Goal: Register for event/course

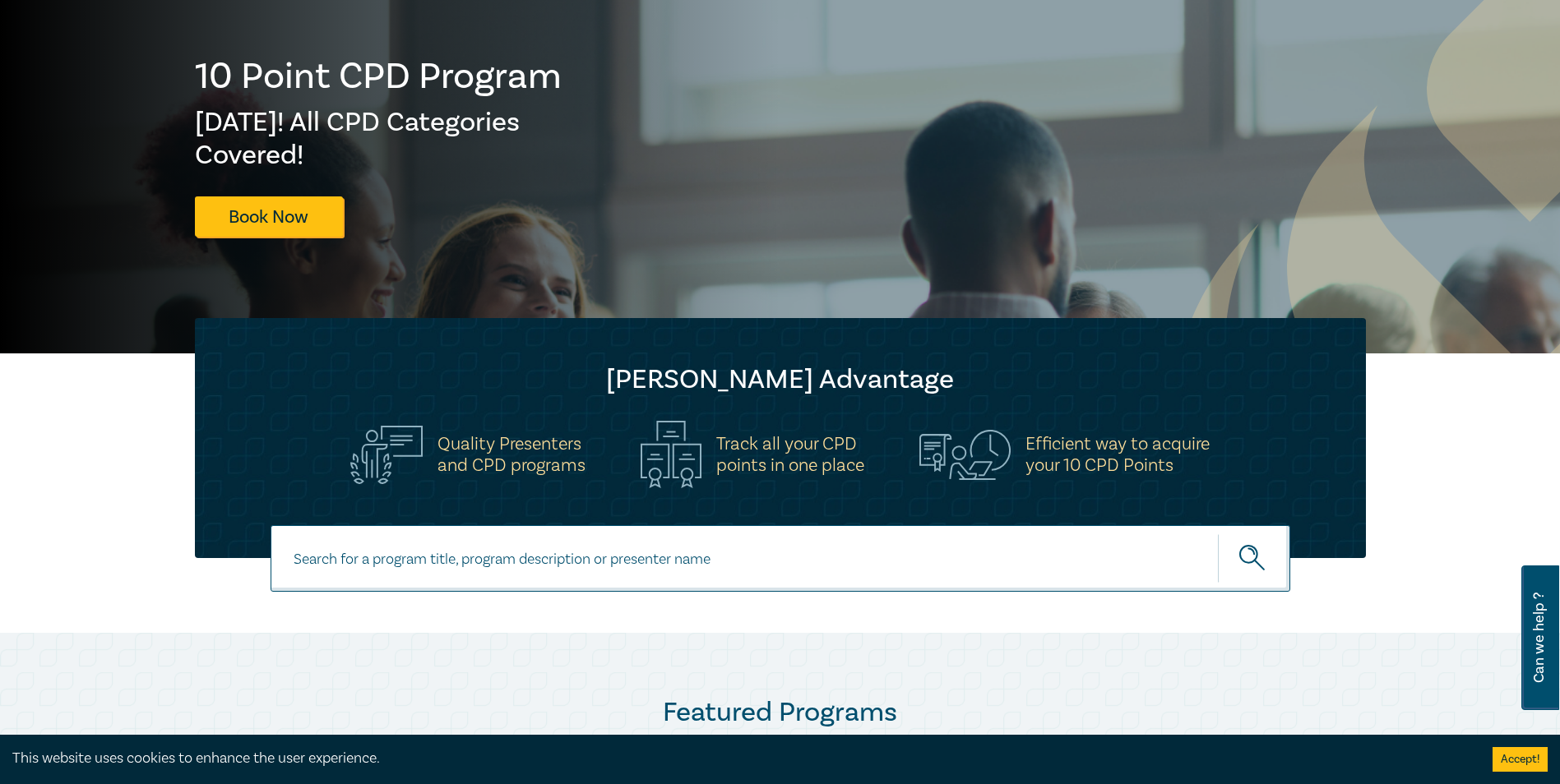
scroll to position [165, 0]
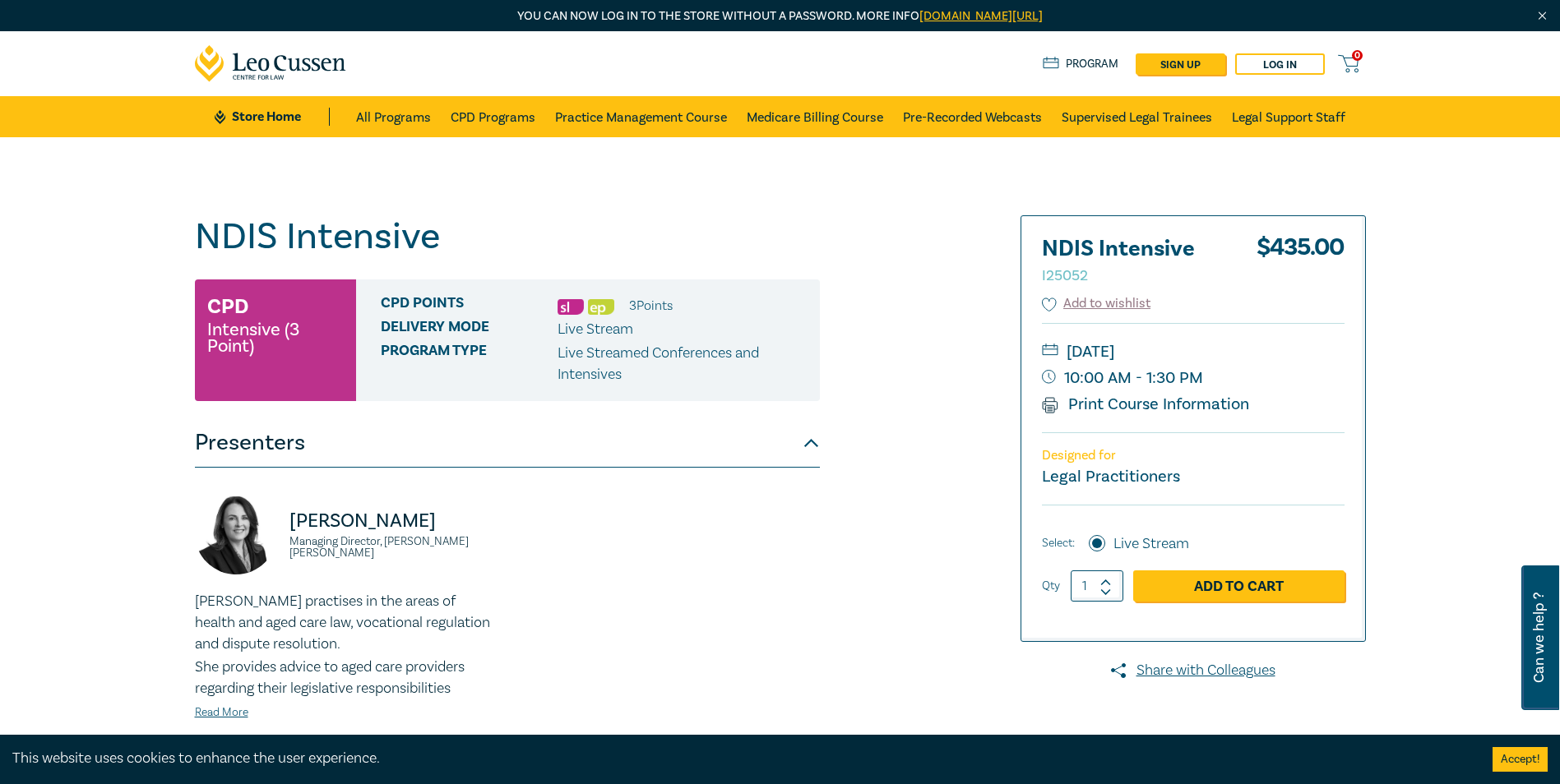
drag, startPoint x: 0, startPoint y: 0, endPoint x: 711, endPoint y: 170, distance: 731.0
click at [711, 170] on div "NDIS Intensive I25052 CPD Intensive (3 Point) CPD Points 3 Point s Delivery Mod…" at bounding box center [780, 626] width 1560 height 978
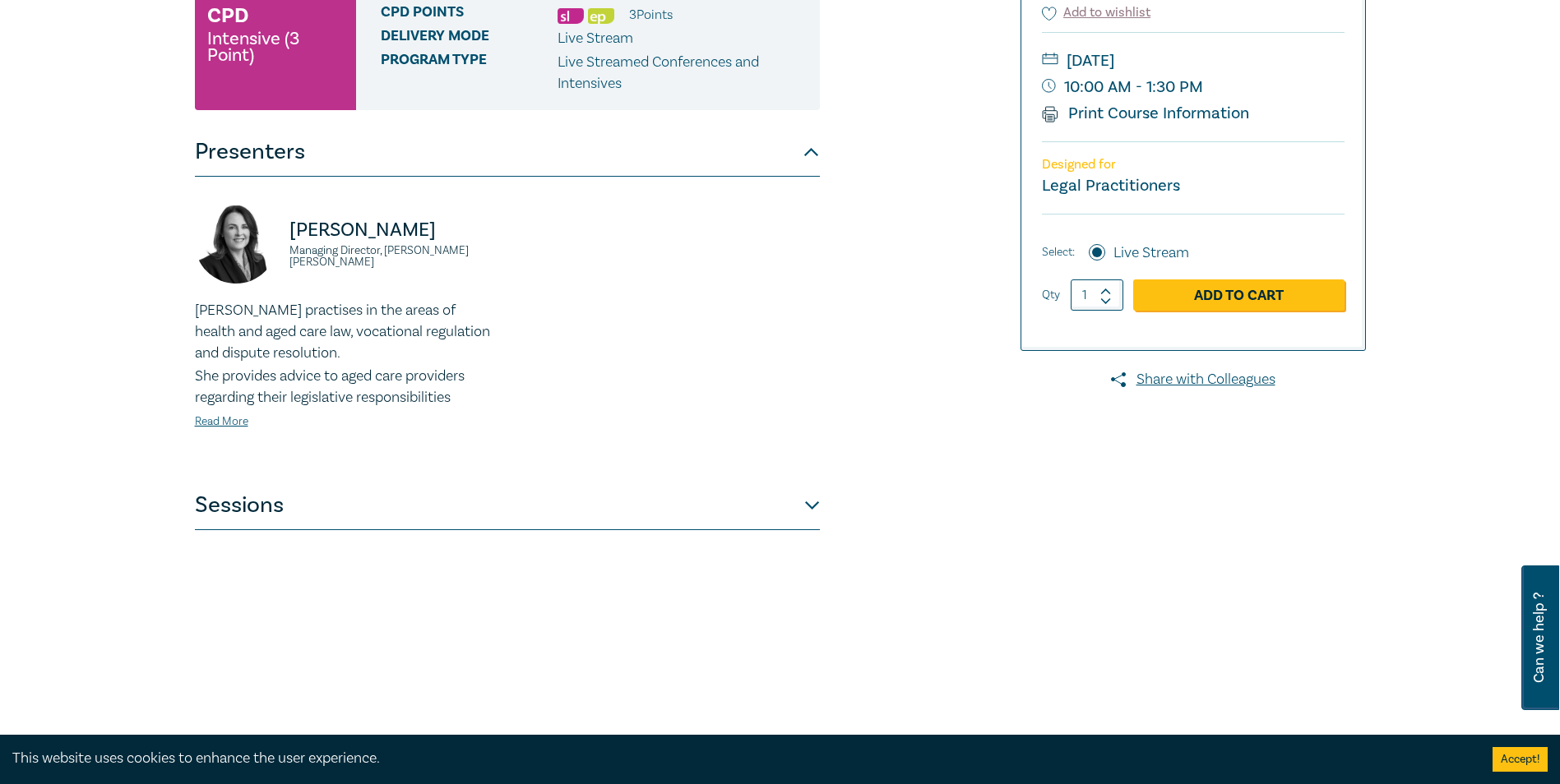
scroll to position [329, 0]
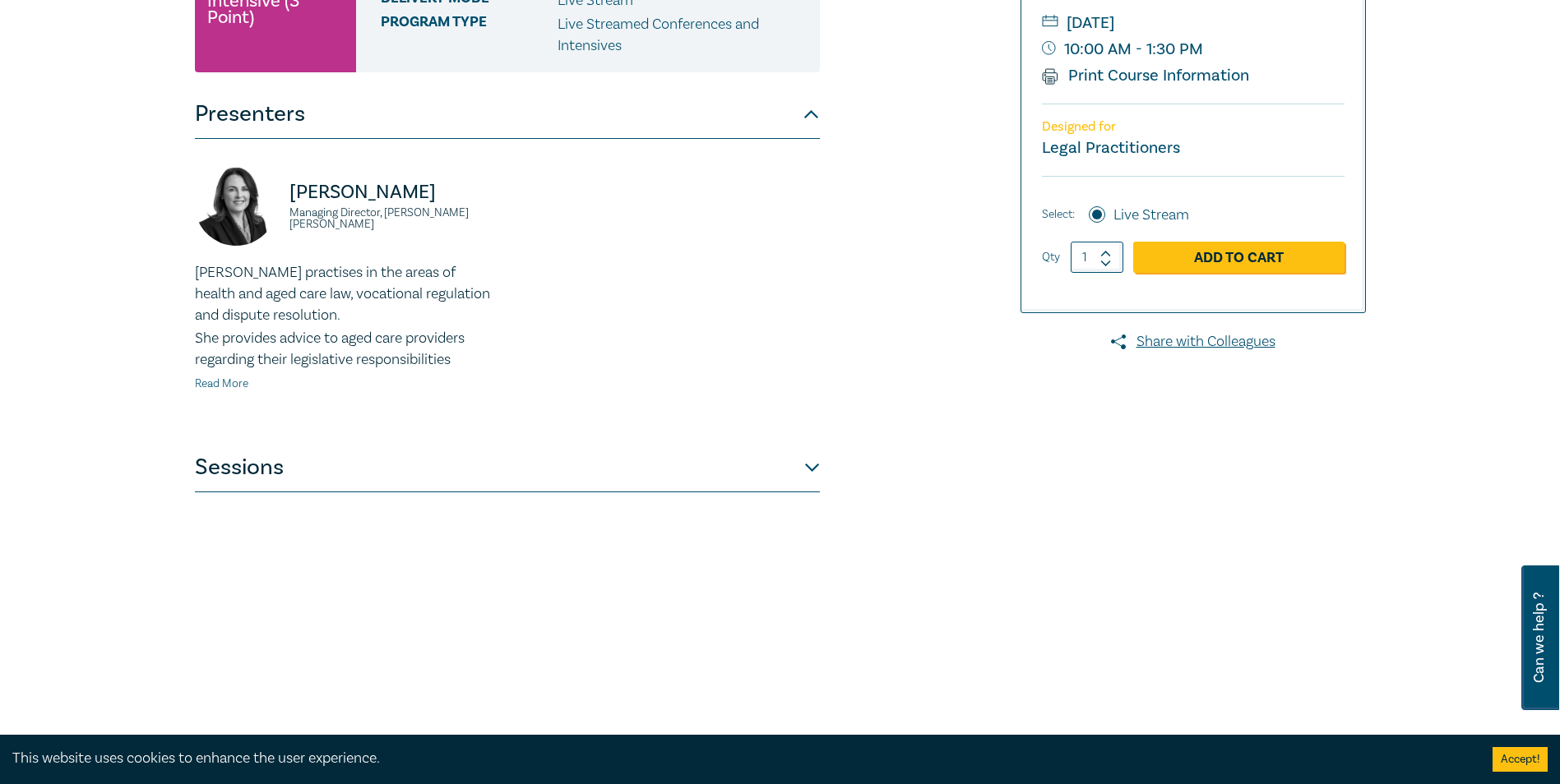
click at [237, 382] on link "Read More" at bounding box center [222, 384] width 54 height 15
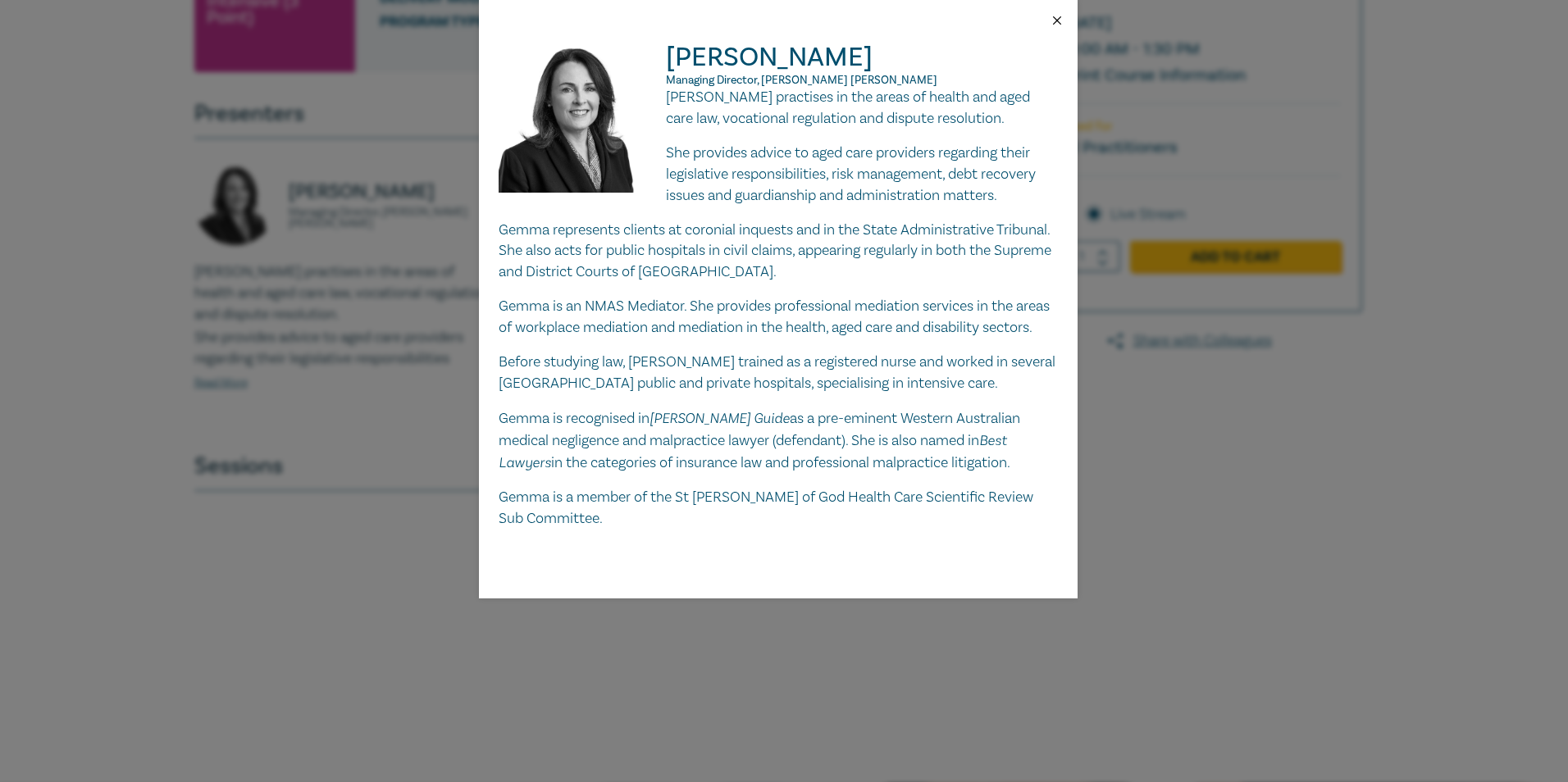
click at [1055, 21] on button "Close" at bounding box center [1057, 21] width 15 height 15
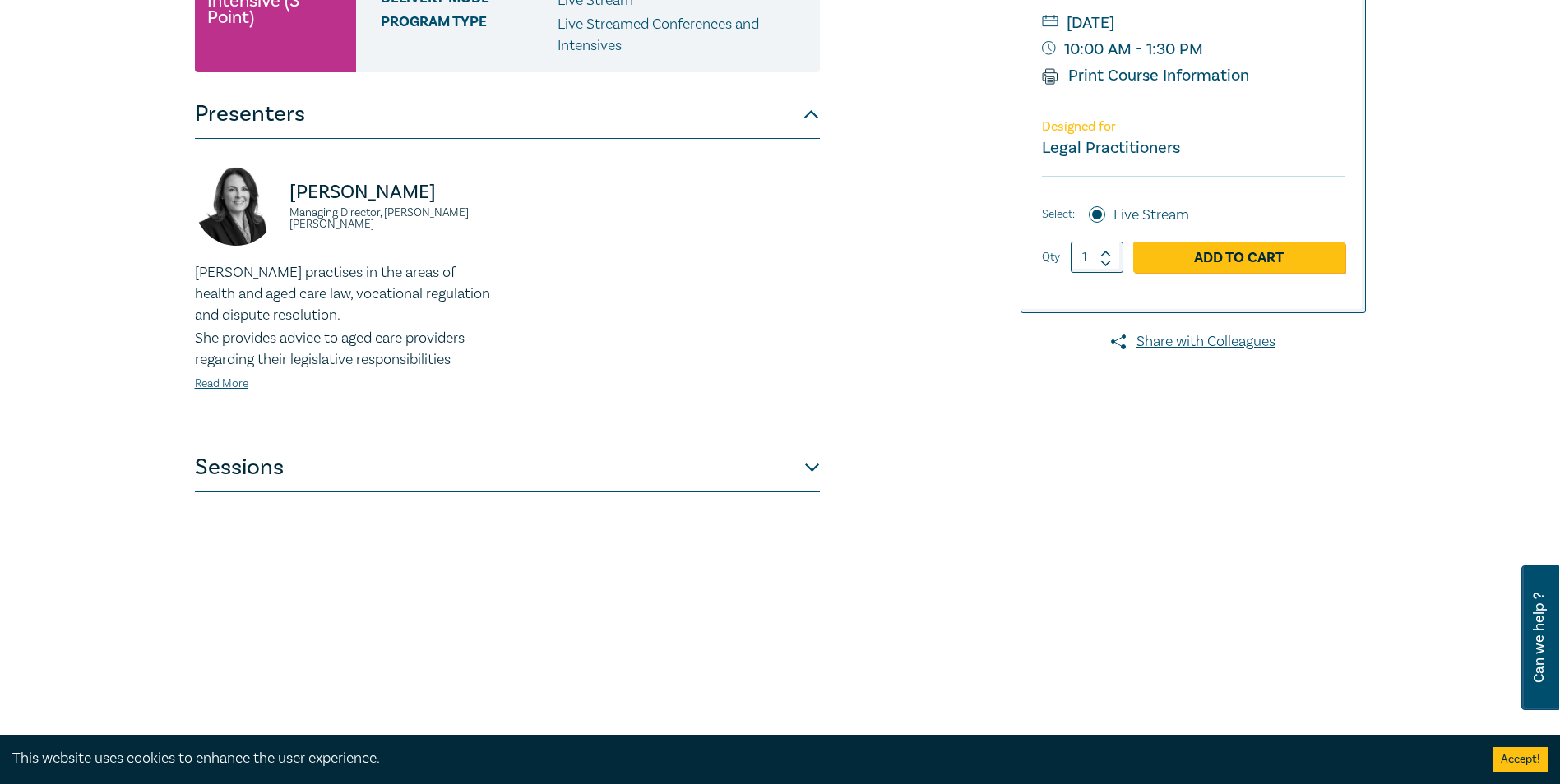
click at [806, 467] on button "Sessions" at bounding box center [507, 468] width 624 height 50
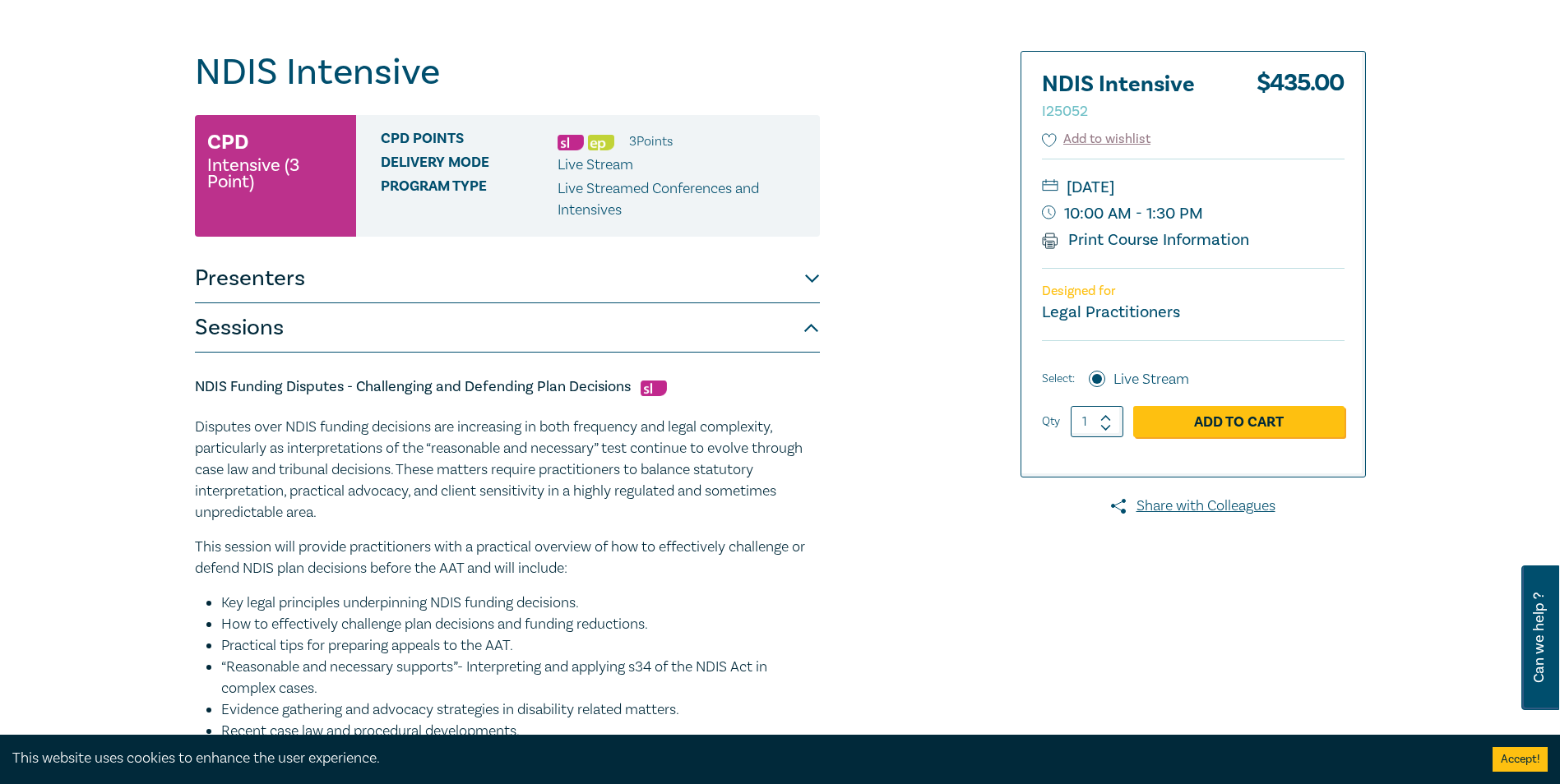
scroll to position [82, 0]
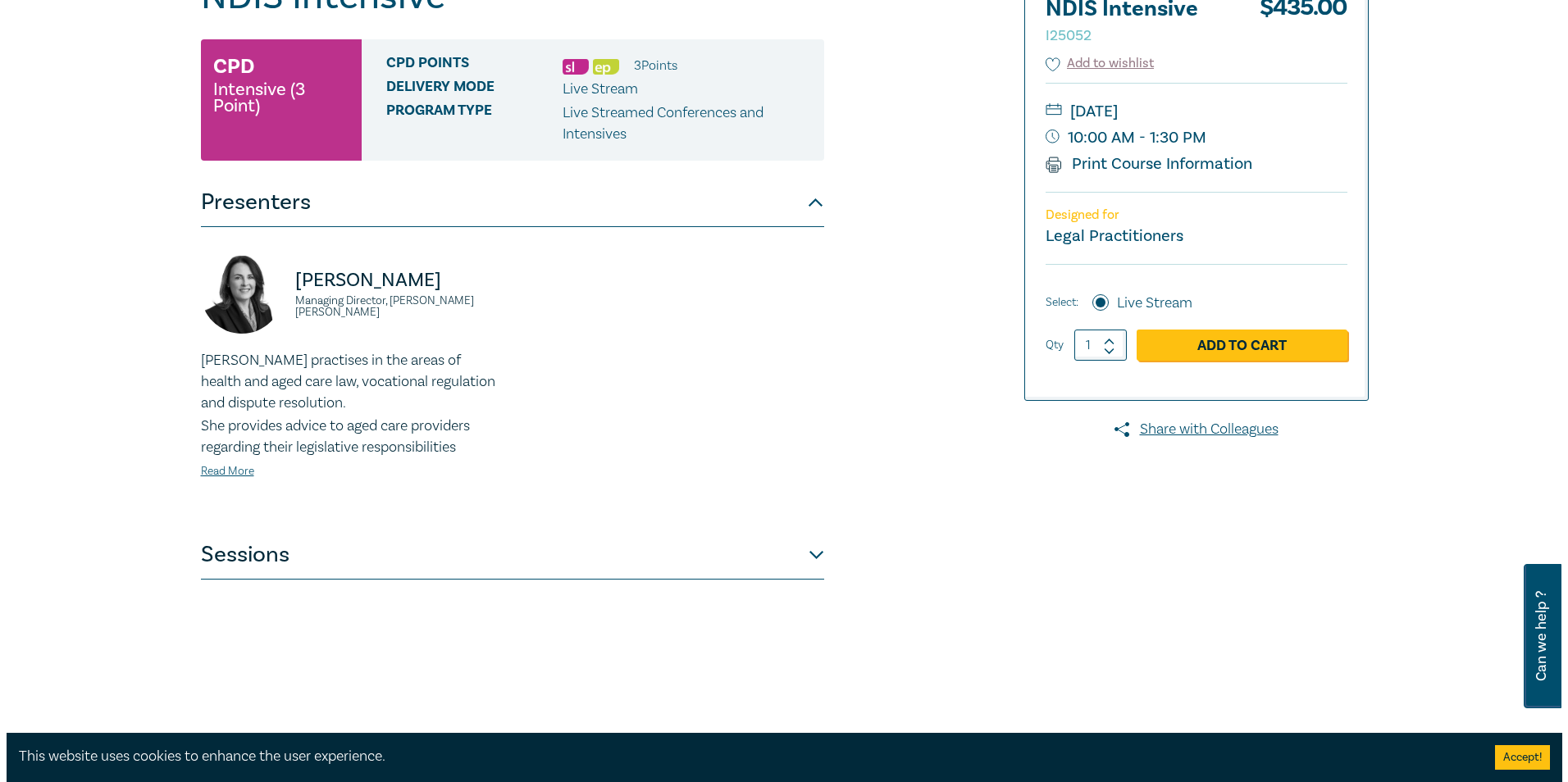
scroll to position [328, 0]
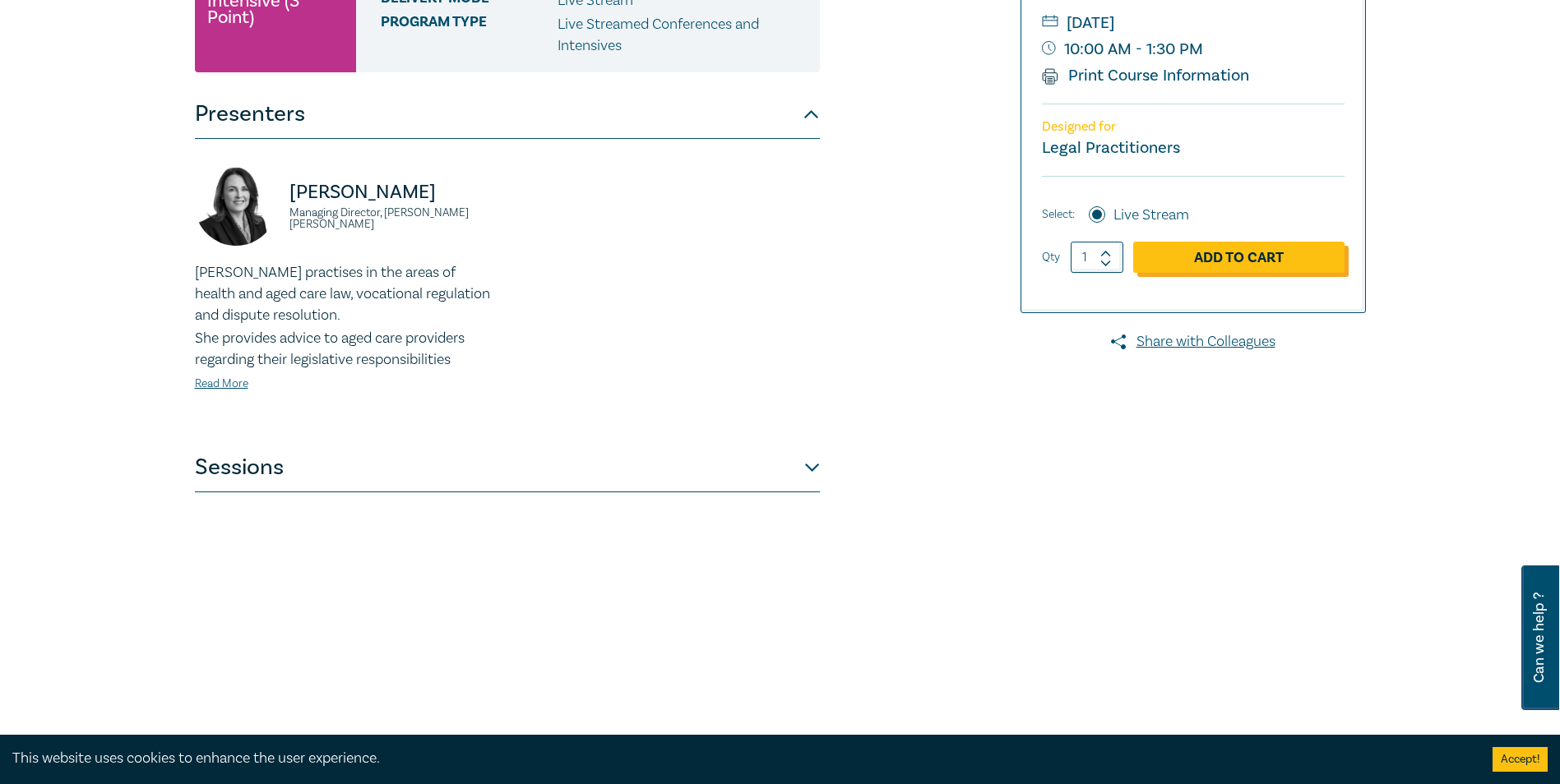
click at [1220, 256] on link "Add to Cart" at bounding box center [1238, 257] width 211 height 31
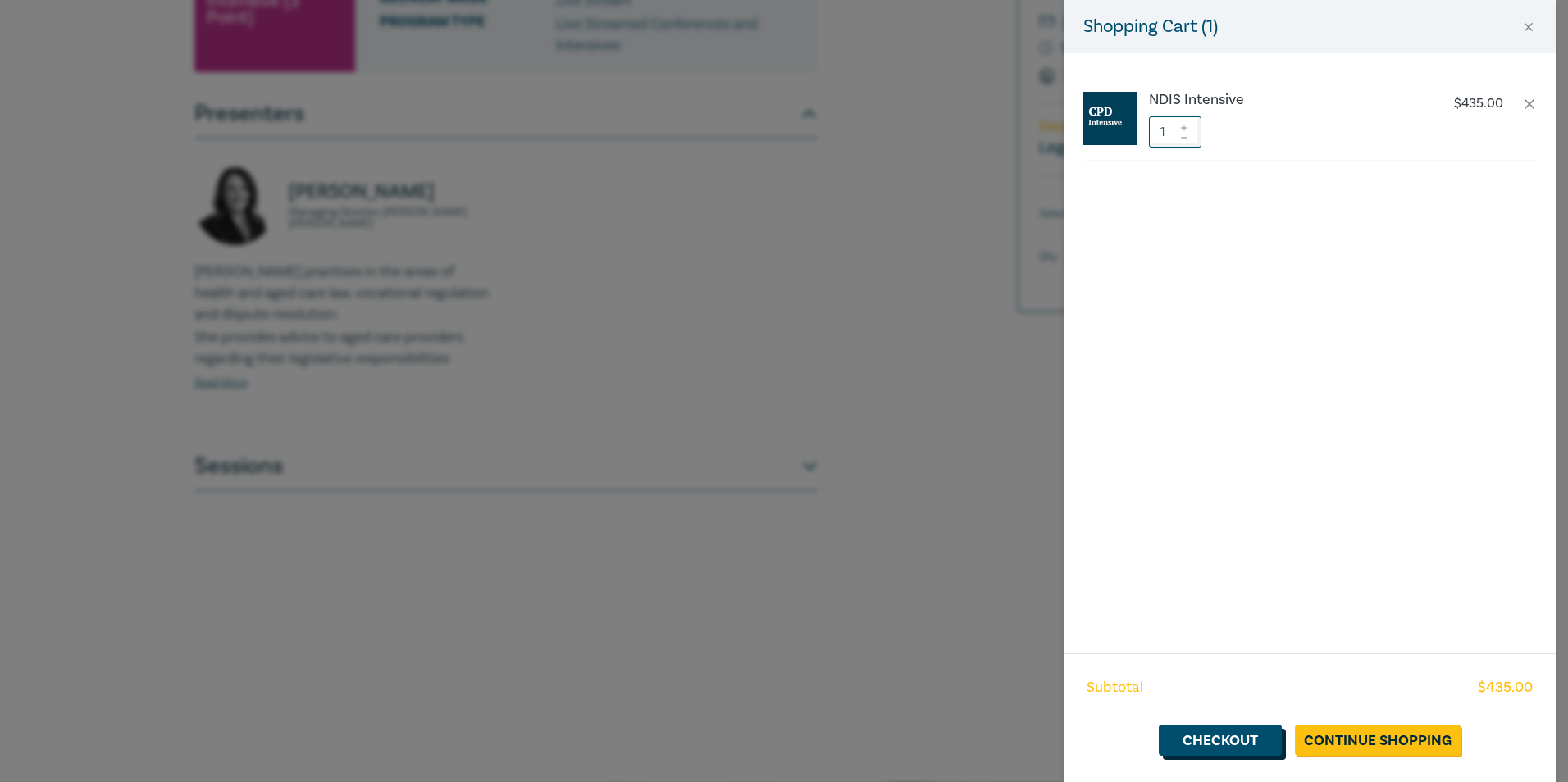
click at [1215, 743] on link "Checkout" at bounding box center [1220, 741] width 123 height 31
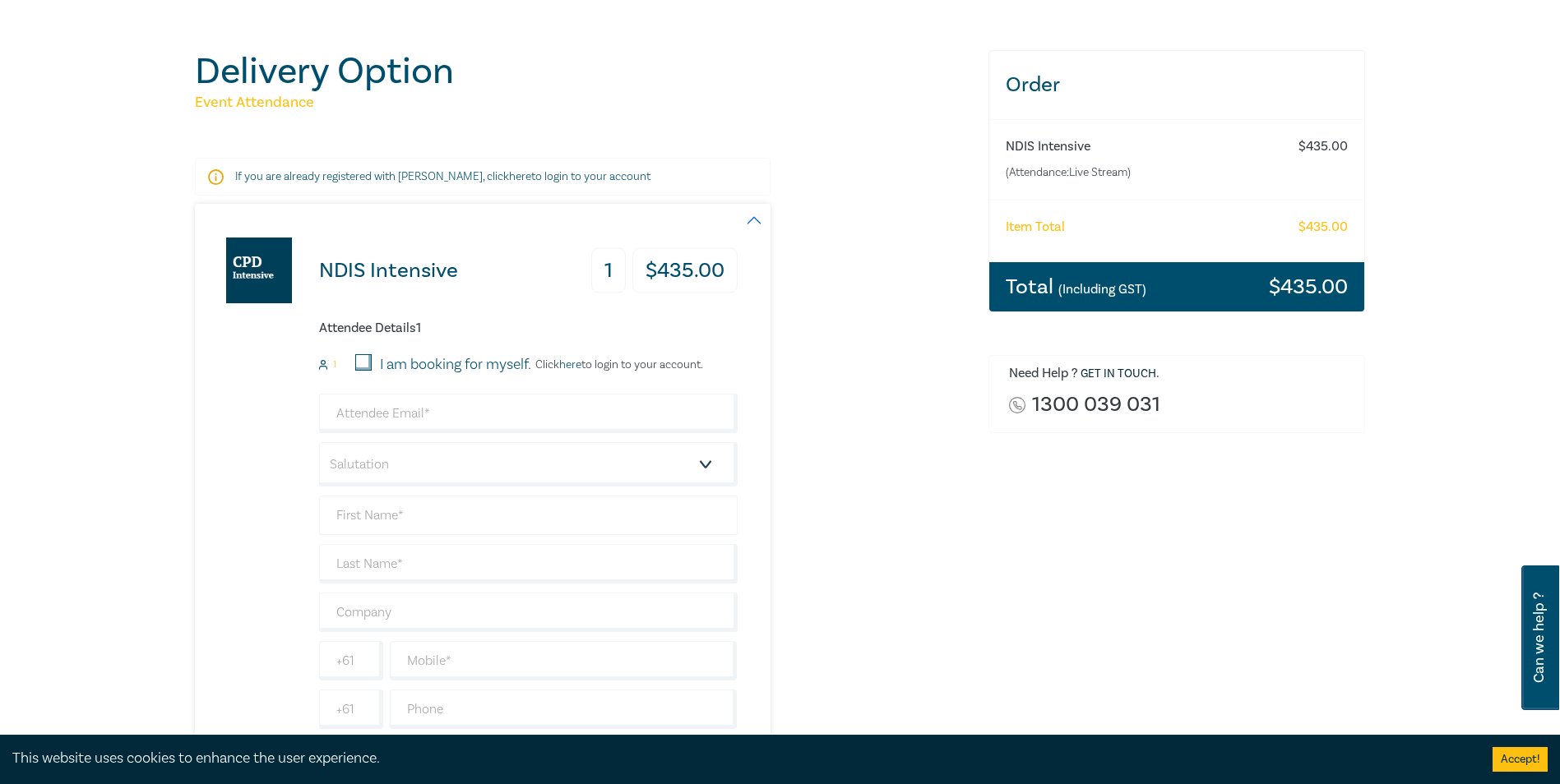
scroll to position [165, 0]
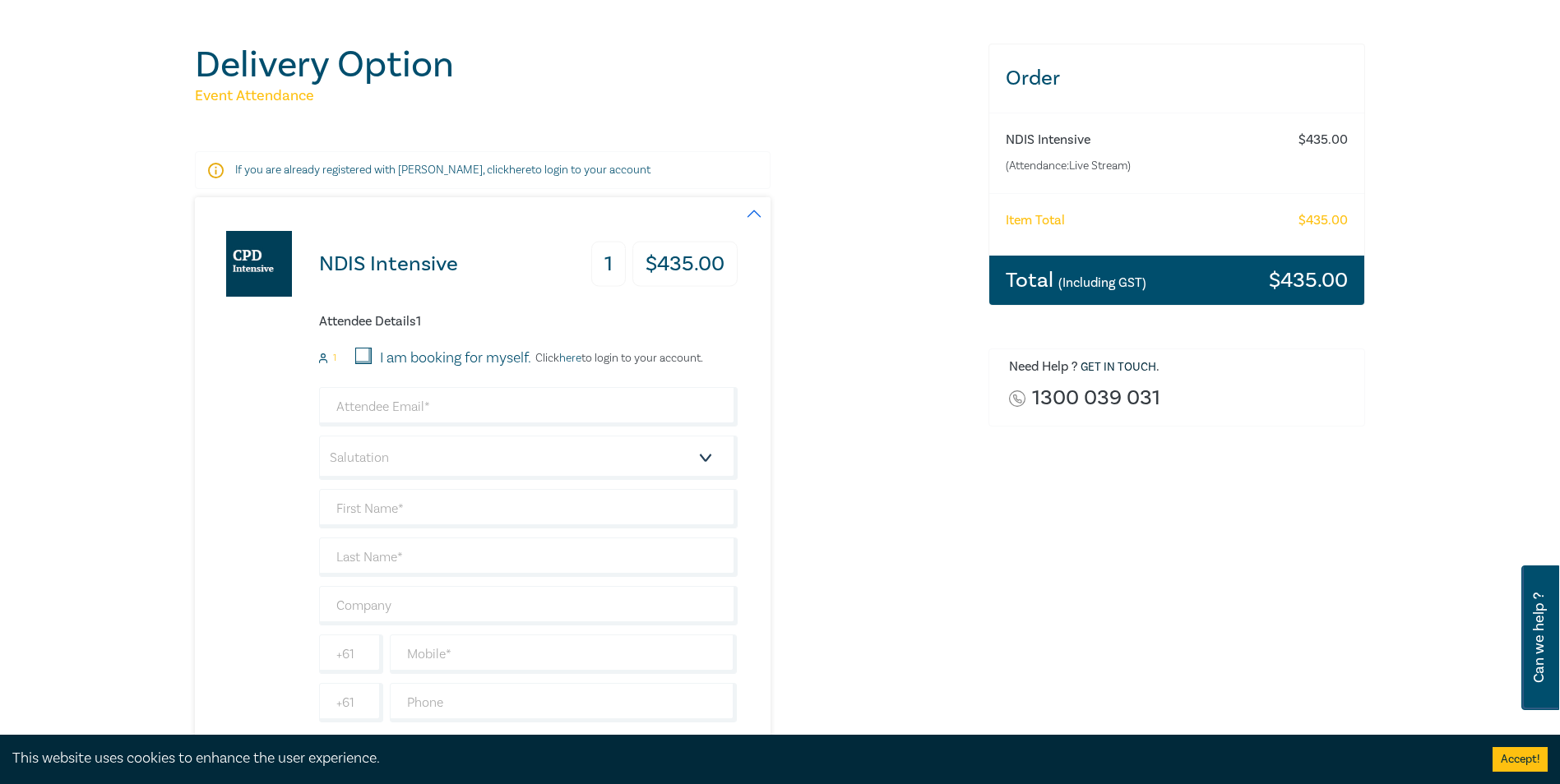
click at [361, 354] on input "I am booking for myself." at bounding box center [363, 356] width 17 height 17
checkbox input "true"
click at [412, 404] on input "email" at bounding box center [529, 407] width 419 height 40
type input "la@rvlegal.com.au"
click at [708, 461] on select "Salutation Mr. Mrs. Ms. Miss Dr. Prof. Other" at bounding box center [529, 458] width 419 height 45
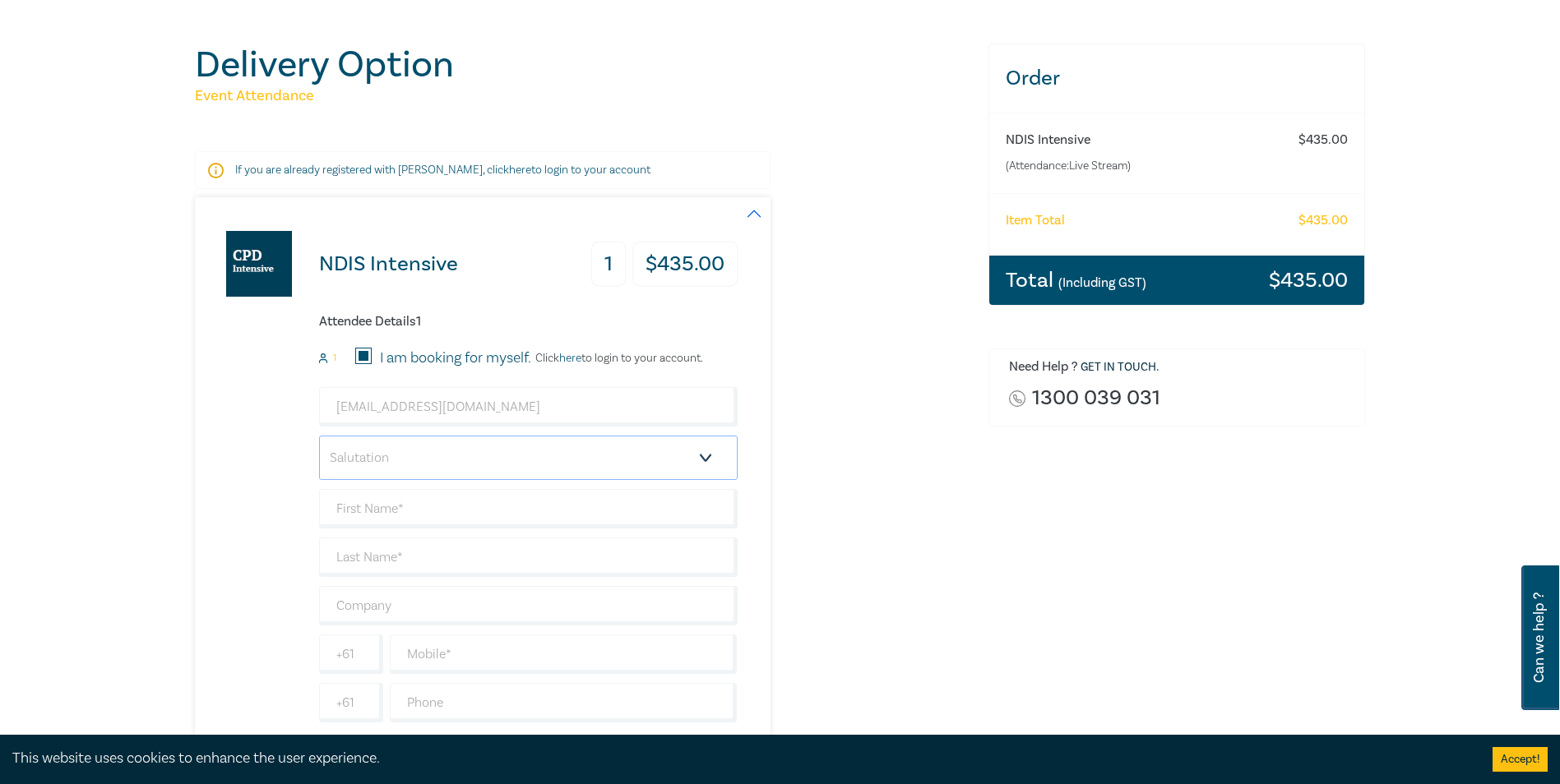
select select "Ms."
click at [319, 436] on select "Salutation Mr. Mrs. Ms. Miss Dr. Prof. Other" at bounding box center [529, 458] width 419 height 45
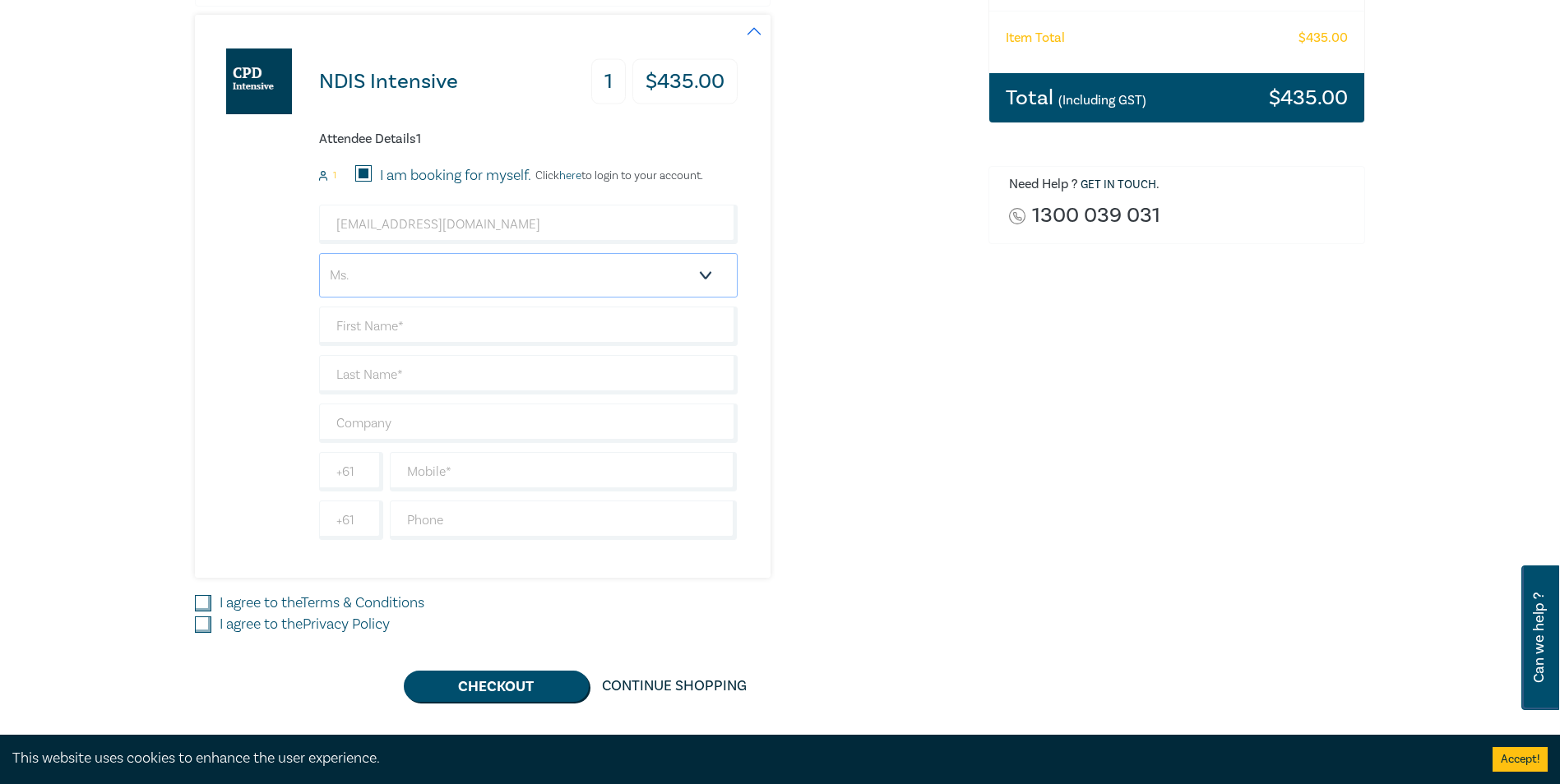
scroll to position [411, 0]
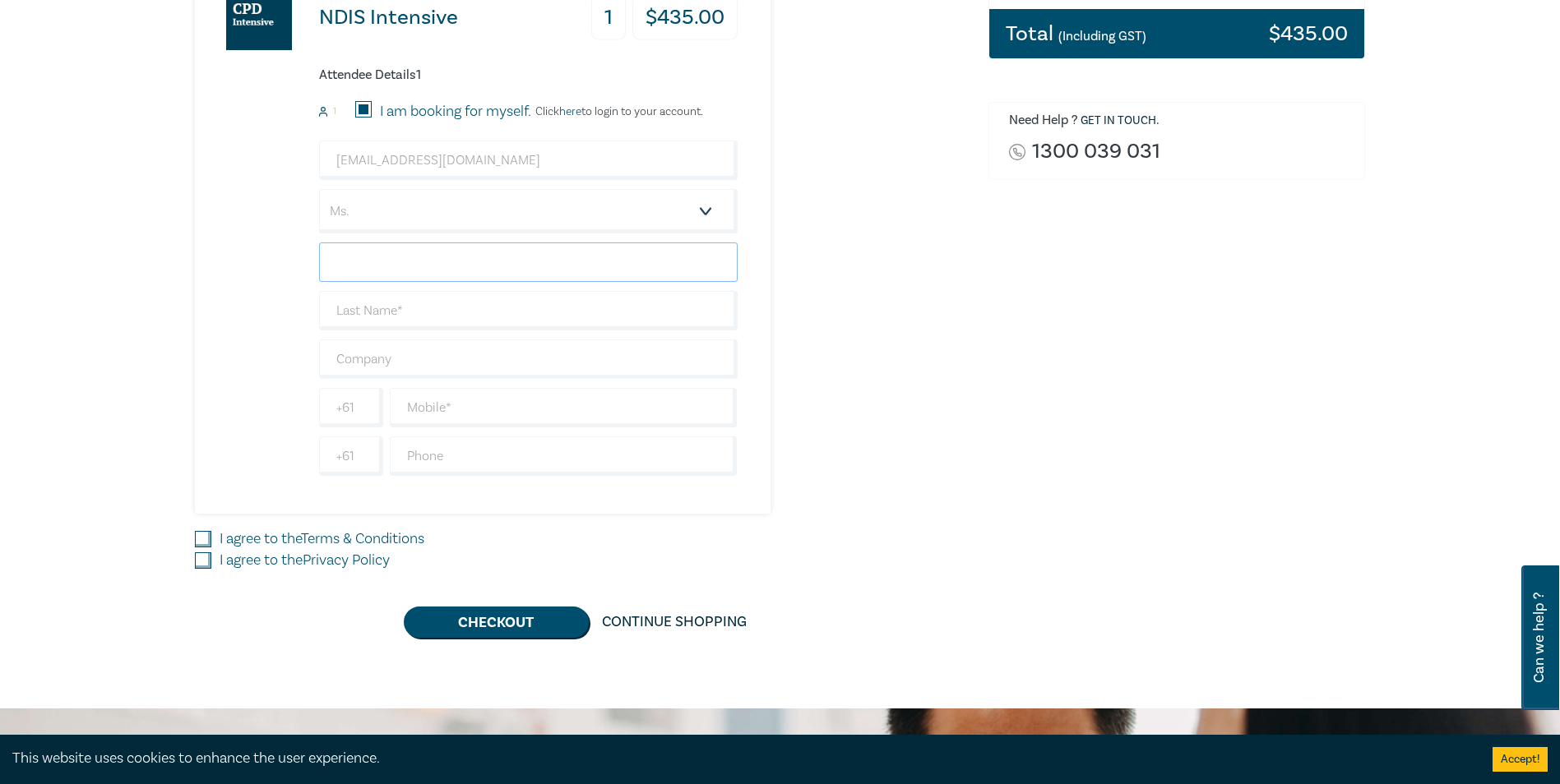
click at [407, 260] on input "text" at bounding box center [529, 262] width 419 height 40
type input "[PERSON_NAME]"
type input "Inglis"
type input "RV Legal"
click at [452, 413] on input "text" at bounding box center [563, 408] width 347 height 40
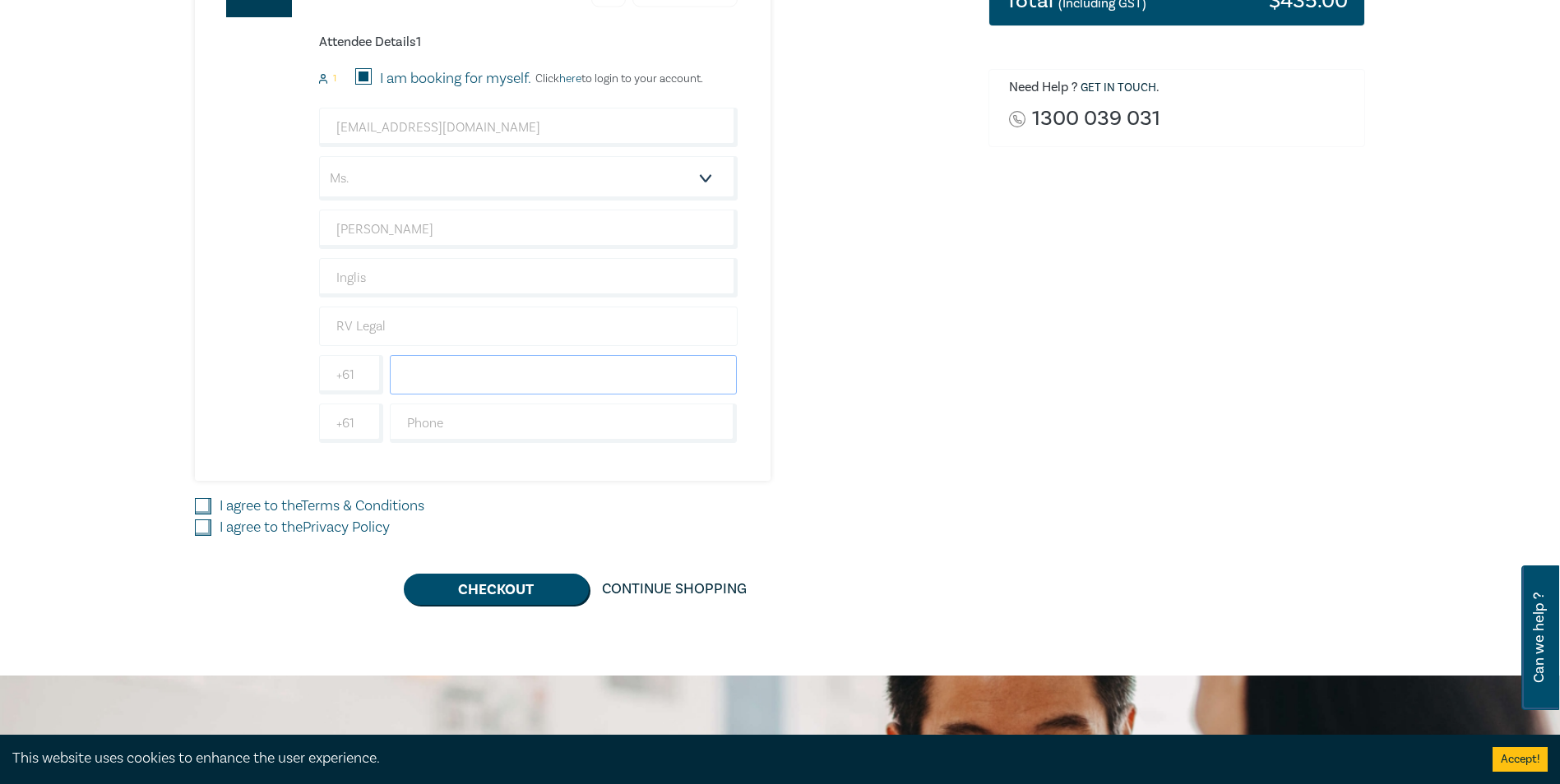
scroll to position [439, 0]
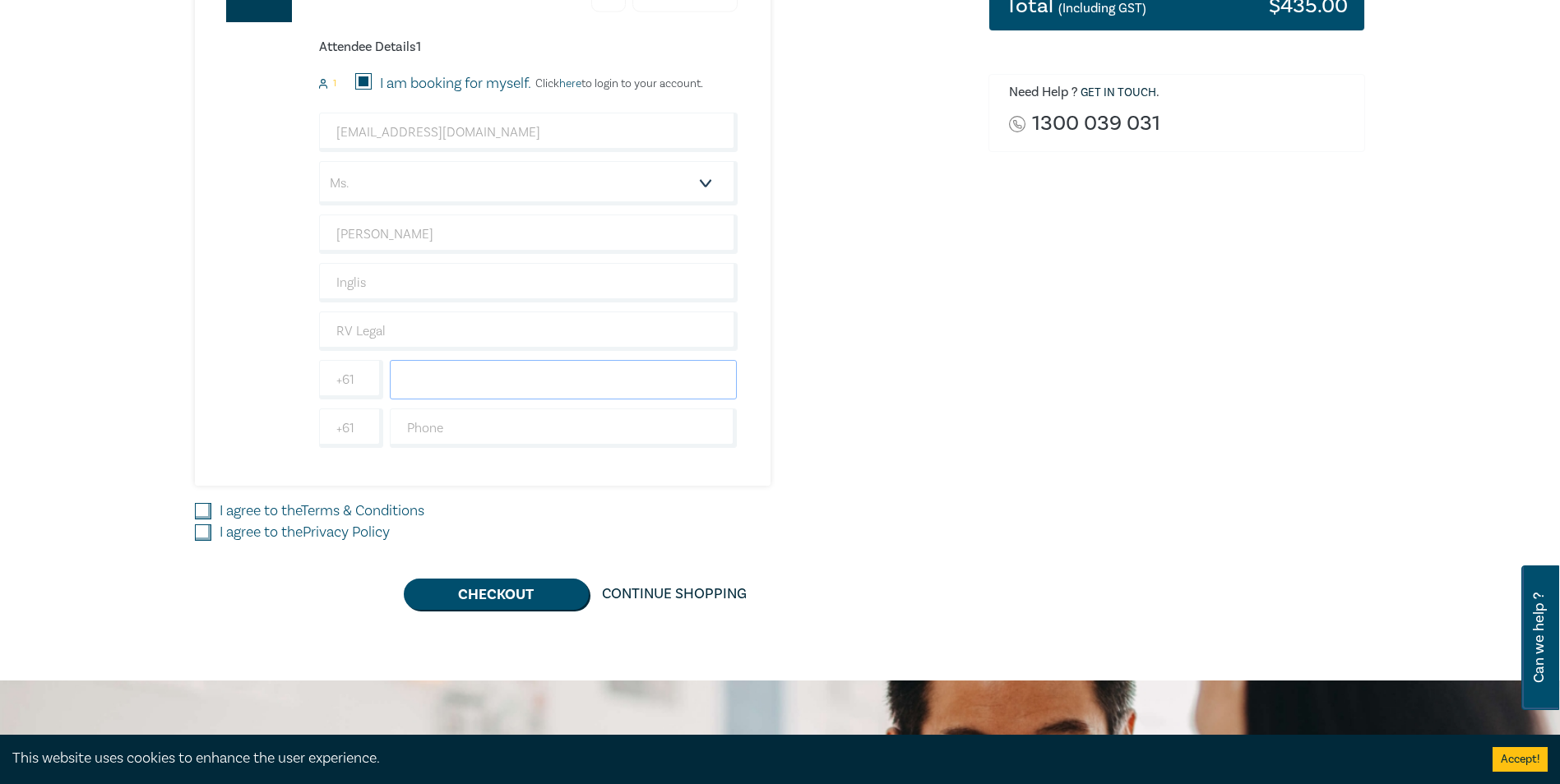
click at [490, 376] on input "text" at bounding box center [563, 380] width 347 height 40
type input "0425828213"
click at [202, 511] on input "I agree to the Terms & Conditions" at bounding box center [203, 511] width 17 height 17
checkbox input "true"
click at [202, 534] on input "I agree to the Privacy Policy" at bounding box center [203, 533] width 17 height 17
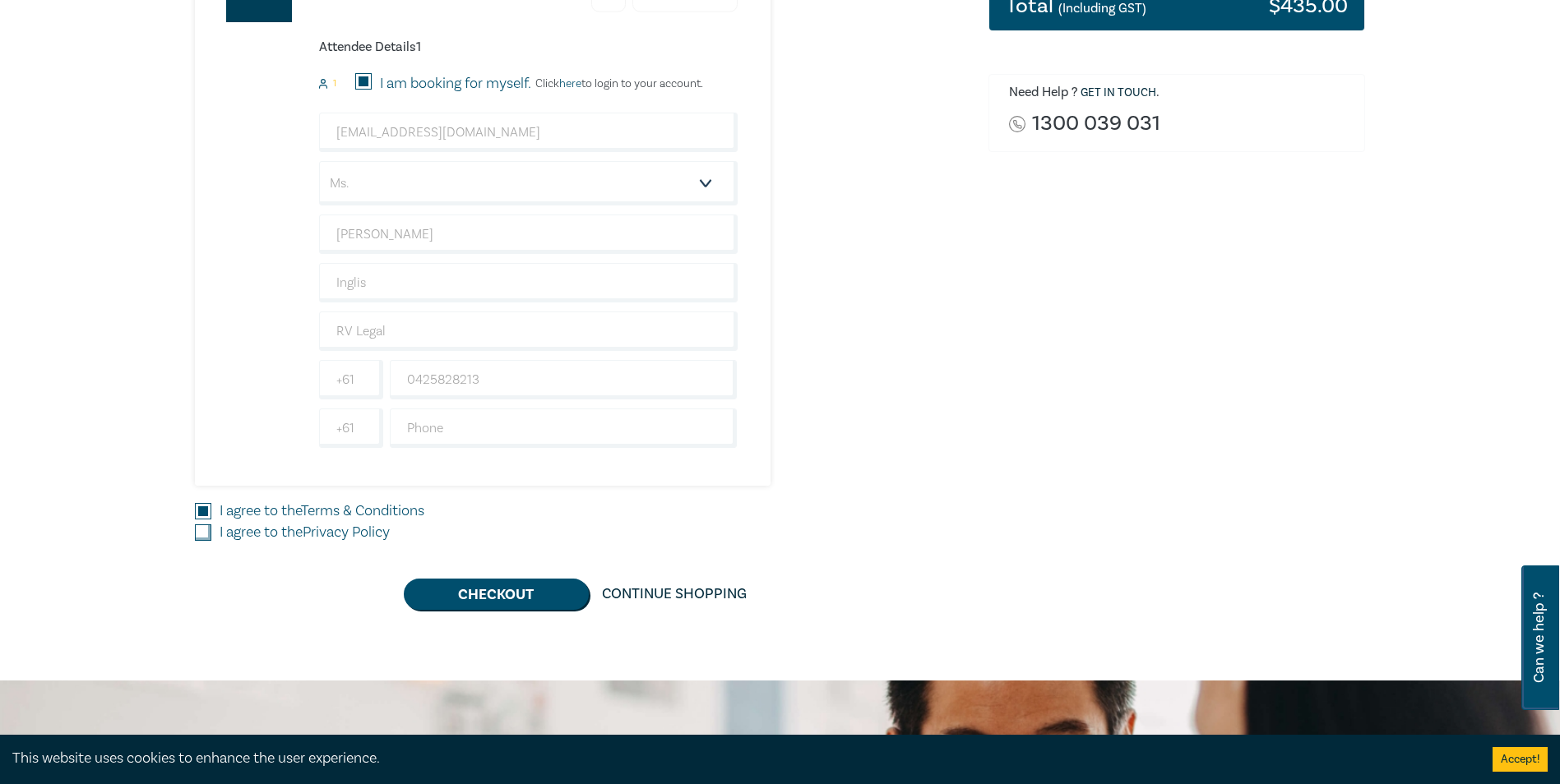
checkbox input "true"
click at [486, 589] on button "Checkout" at bounding box center [496, 595] width 185 height 31
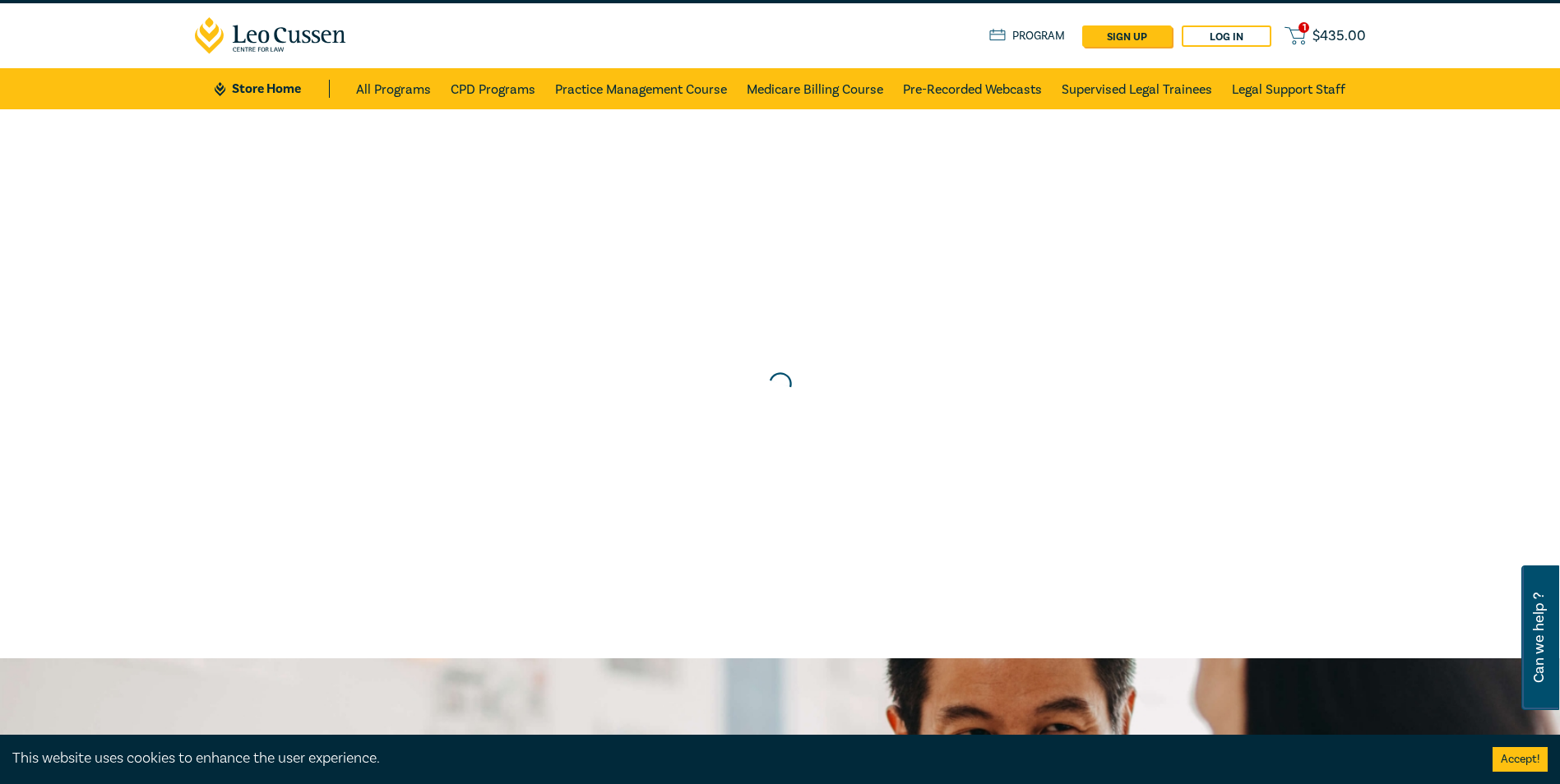
scroll to position [0, 0]
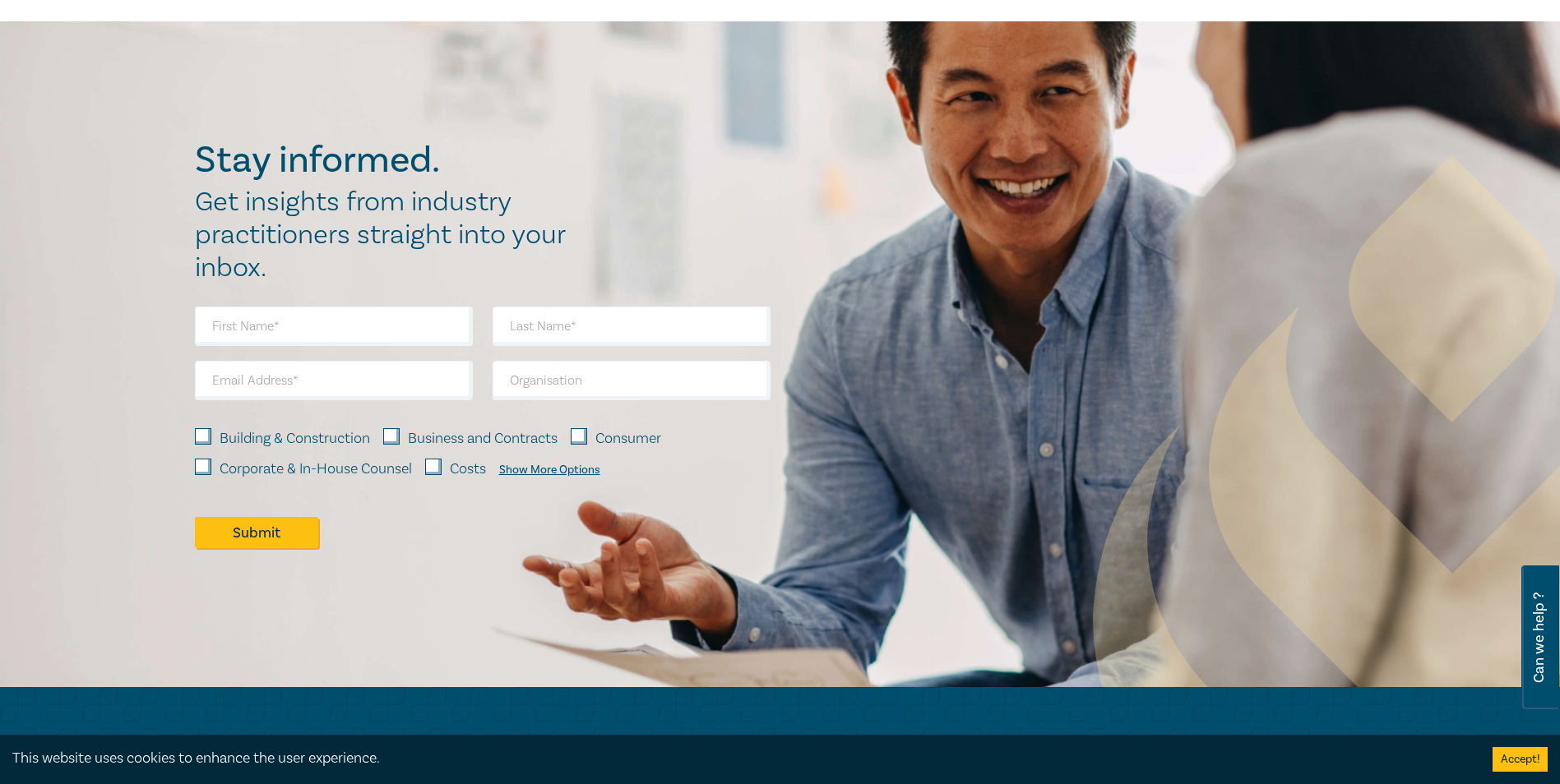
scroll to position [987, 0]
